Goal: Check status: Check status

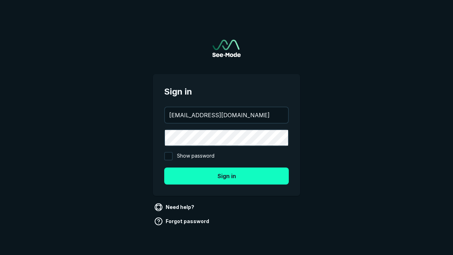
click at [227, 176] on button "Sign in" at bounding box center [226, 176] width 125 height 17
